Goal: Transaction & Acquisition: Book appointment/travel/reservation

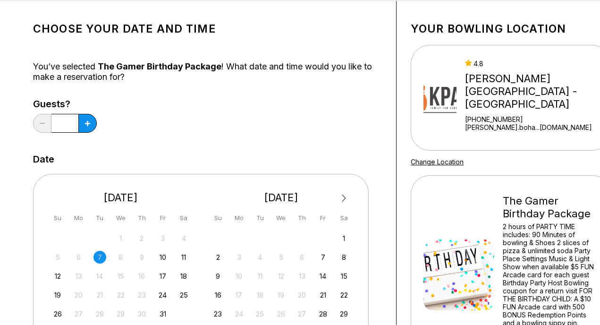
scroll to position [50, 0]
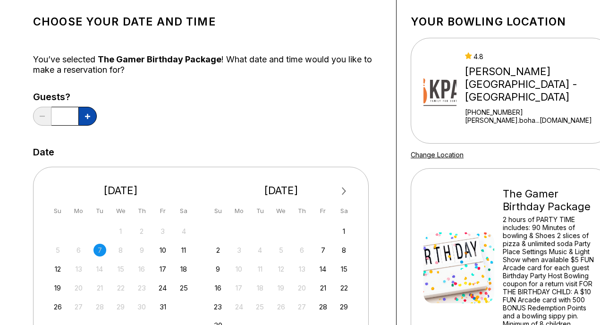
click at [88, 119] on button at bounding box center [87, 116] width 18 height 19
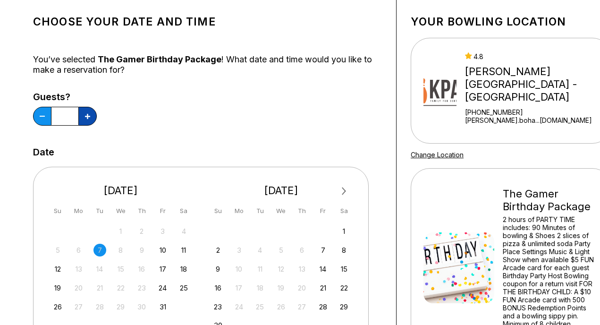
click at [88, 119] on button at bounding box center [87, 116] width 18 height 19
type input "*"
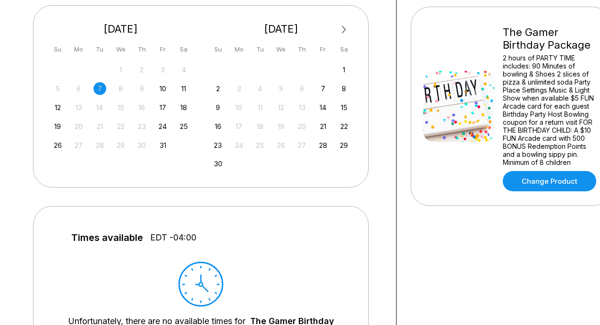
scroll to position [212, 0]
click at [346, 146] on div "29" at bounding box center [343, 144] width 13 height 13
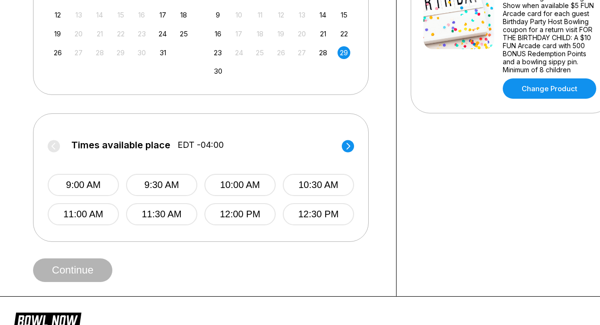
scroll to position [304, 0]
click at [82, 217] on button "11:00 AM" at bounding box center [83, 213] width 71 height 22
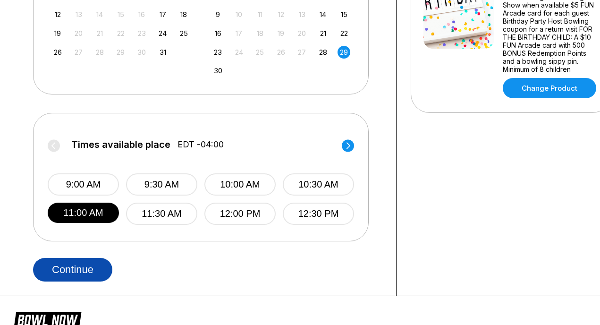
click at [82, 264] on button "Continue" at bounding box center [72, 270] width 79 height 24
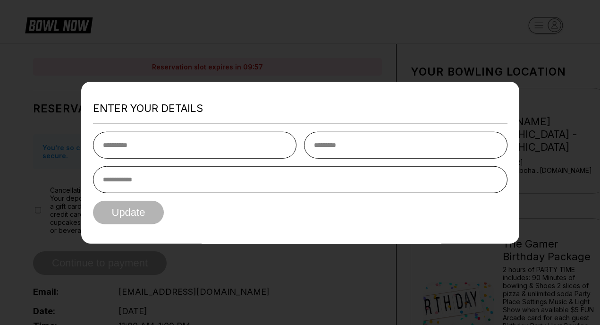
click at [140, 151] on input "text" at bounding box center [194, 144] width 203 height 27
type input "********"
click at [405, 141] on input "text" at bounding box center [405, 144] width 203 height 27
type input "******"
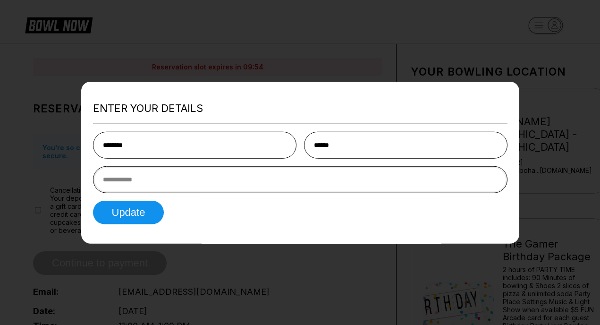
click at [330, 176] on input "tel" at bounding box center [300, 179] width 414 height 27
type input "**********"
click at [137, 217] on button "Update" at bounding box center [128, 212] width 71 height 24
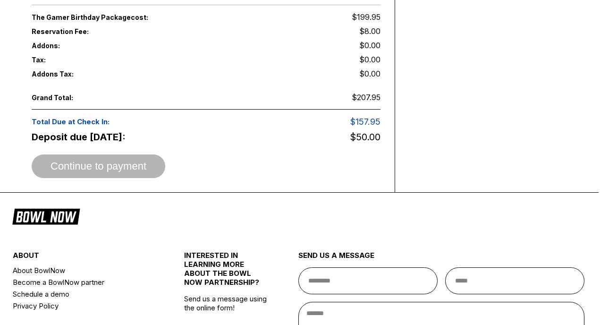
scroll to position [541, 1]
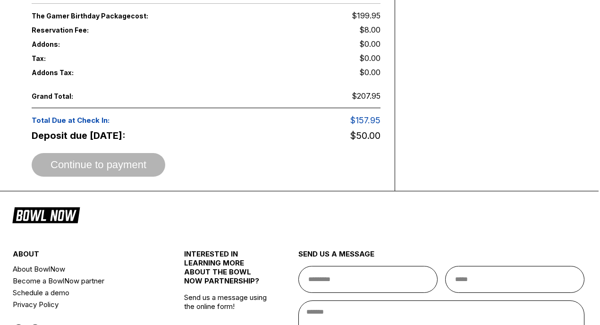
click at [70, 160] on span "Continue to payment" at bounding box center [99, 164] width 134 height 9
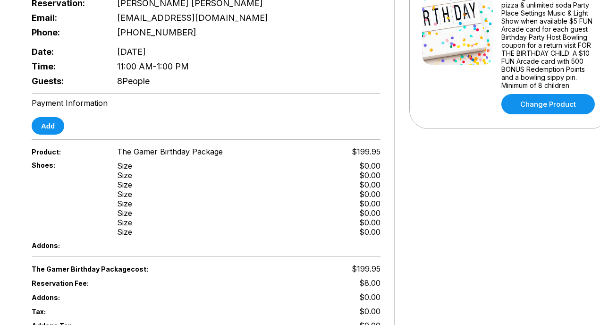
scroll to position [233, 1]
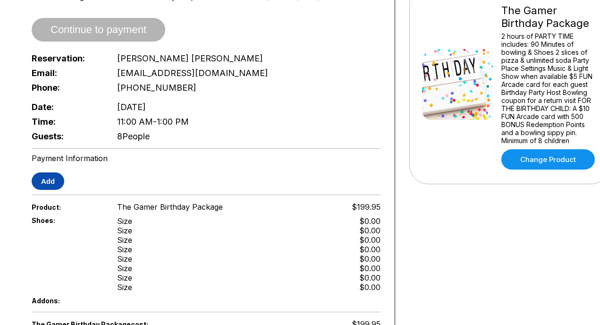
click at [48, 176] on button "Add" at bounding box center [48, 180] width 33 height 17
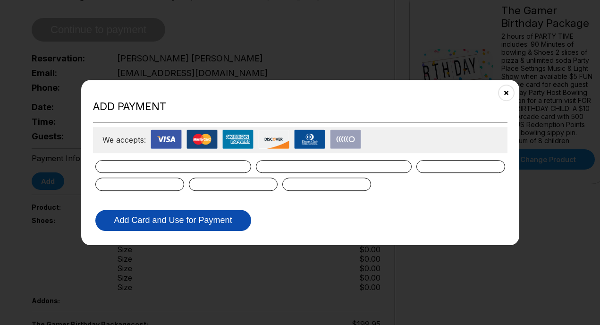
click at [197, 218] on button "Add Card and Use for Payment" at bounding box center [173, 220] width 156 height 21
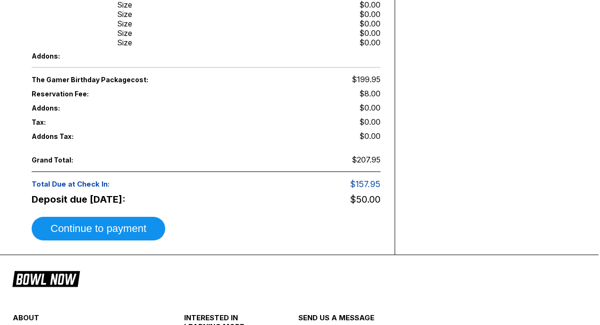
scroll to position [480, 1]
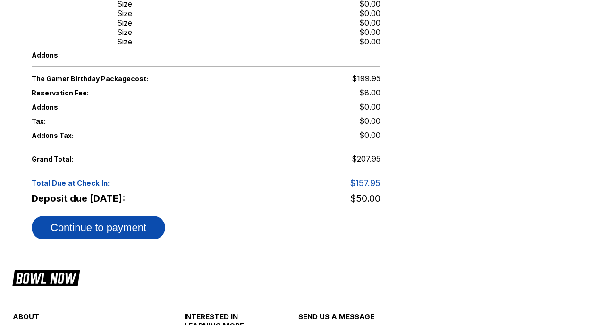
click at [127, 217] on button "Continue to payment" at bounding box center [99, 228] width 134 height 24
